Goal: Task Accomplishment & Management: Complete application form

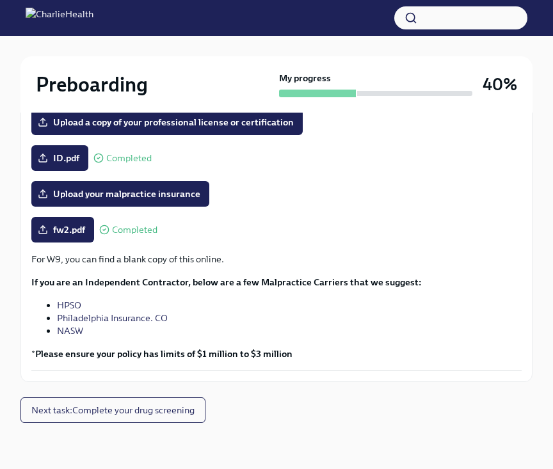
scroll to position [322, 0]
click at [168, 170] on div "ID.pdf Completed" at bounding box center [276, 158] width 491 height 26
click at [120, 417] on button "Next task : Complete your drug screening" at bounding box center [112, 411] width 185 height 26
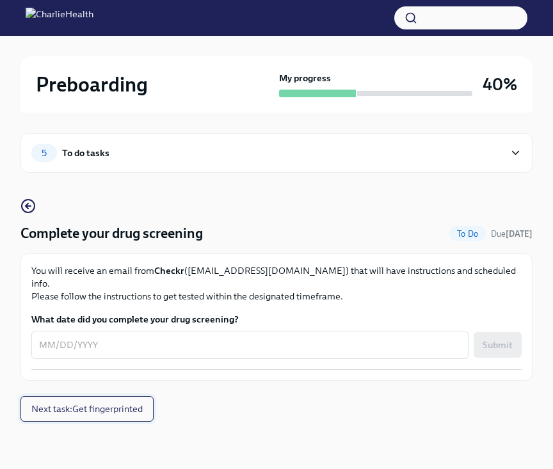
click at [114, 403] on span "Next task : Get fingerprinted" at bounding box center [86, 409] width 111 height 13
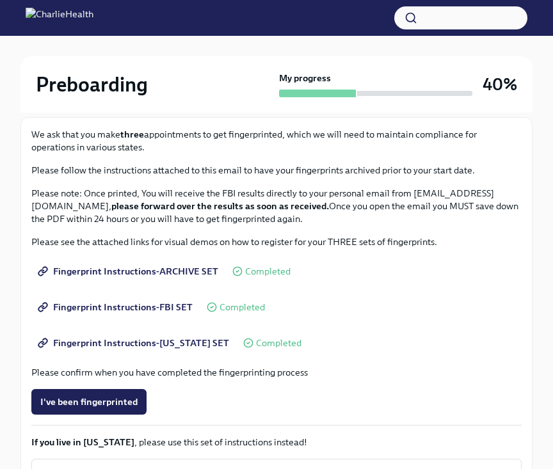
scroll to position [138, 0]
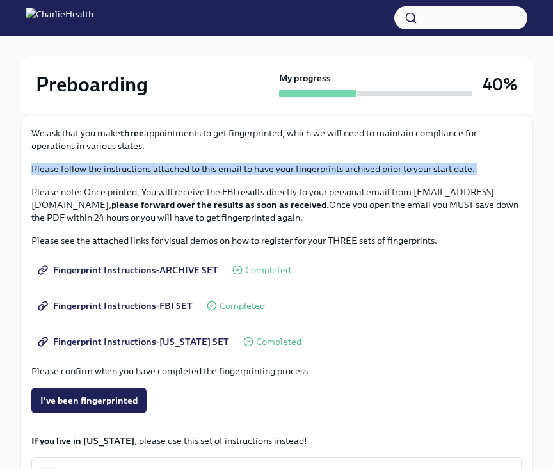
drag, startPoint x: 33, startPoint y: 169, endPoint x: 452, endPoint y: 177, distance: 418.9
click at [452, 177] on div "We ask that you make three appointments to get fingerprinted, which we will nee…" at bounding box center [276, 175] width 491 height 97
drag, startPoint x: 26, startPoint y: 132, endPoint x: 157, endPoint y: 149, distance: 131.8
click at [157, 149] on div "We ask that you make three appointments to get fingerprinted, which we will nee…" at bounding box center [276, 342] width 512 height 452
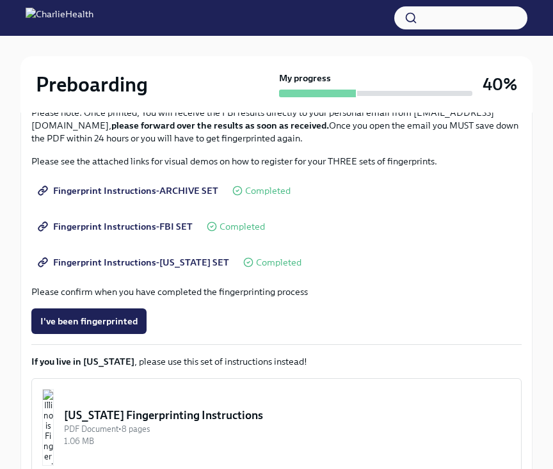
scroll to position [211, 0]
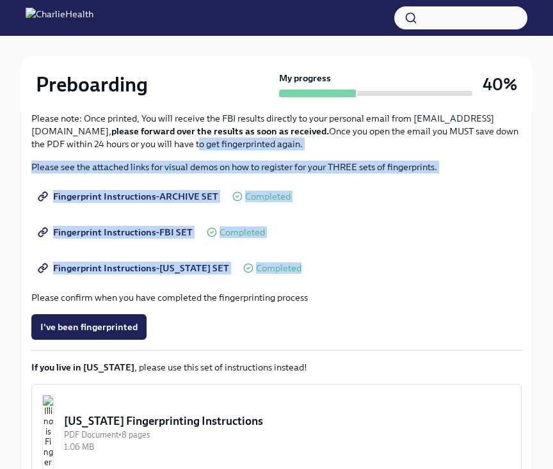
drag, startPoint x: 305, startPoint y: 281, endPoint x: 284, endPoint y: 138, distance: 143.7
click at [284, 138] on div "We ask that you make three appointments to get fingerprinted, which we will nee…" at bounding box center [276, 268] width 491 height 430
click at [309, 256] on div "Fingerprint Instructions-[US_STATE] SET Completed" at bounding box center [276, 269] width 491 height 26
drag, startPoint x: 307, startPoint y: 270, endPoint x: 306, endPoint y: 145, distance: 124.9
click at [306, 145] on div "We ask that you make three appointments to get fingerprinted, which we will nee…" at bounding box center [276, 268] width 491 height 430
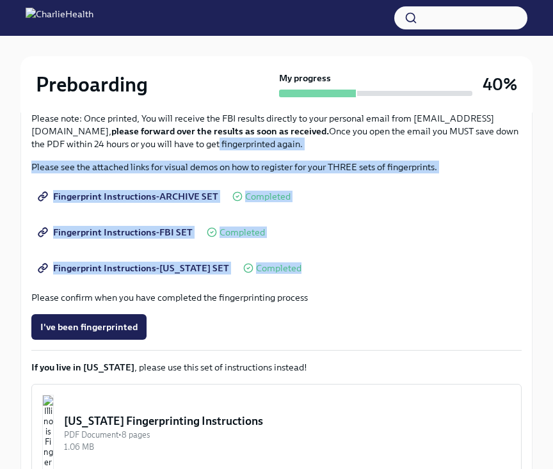
click at [372, 327] on div "I've been fingerprinted" at bounding box center [276, 327] width 491 height 26
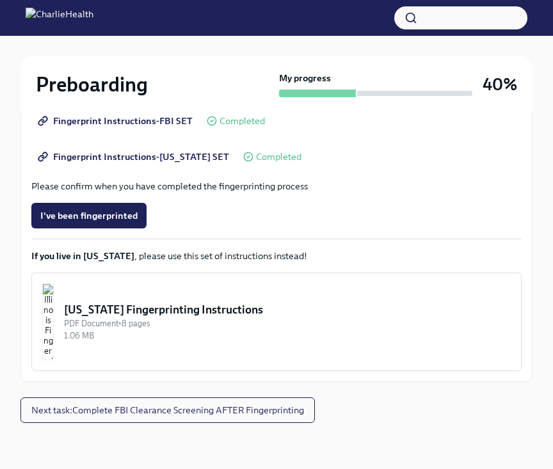
scroll to position [323, 0]
